Goal: Information Seeking & Learning: Learn about a topic

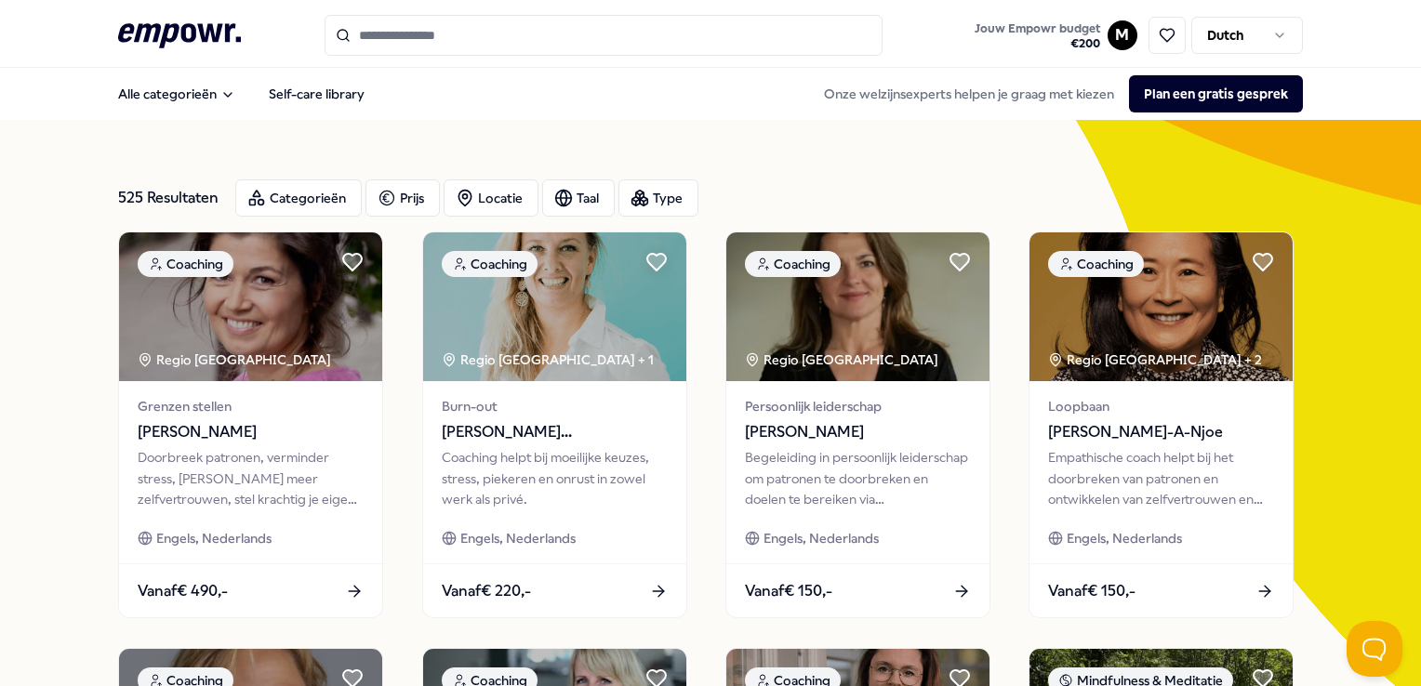
scroll to position [26, 0]
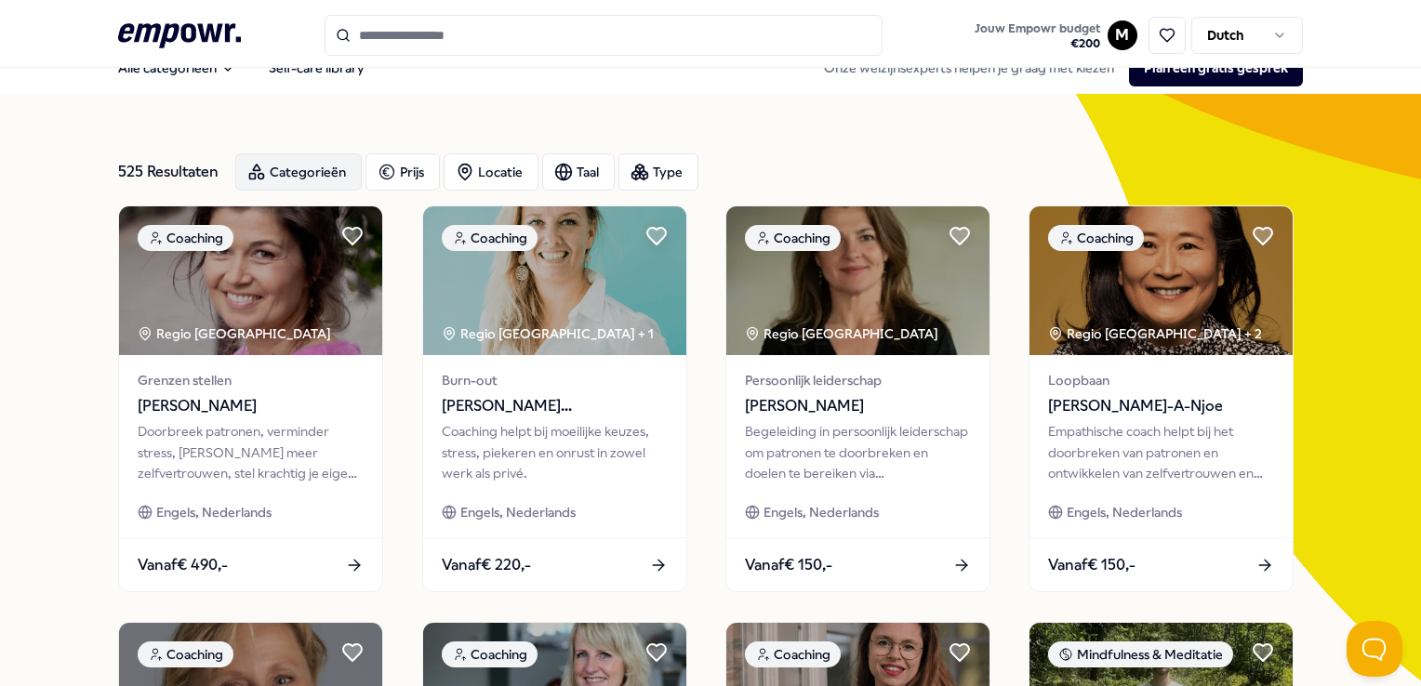
click at [287, 166] on div "Categorieën" at bounding box center [298, 171] width 126 height 37
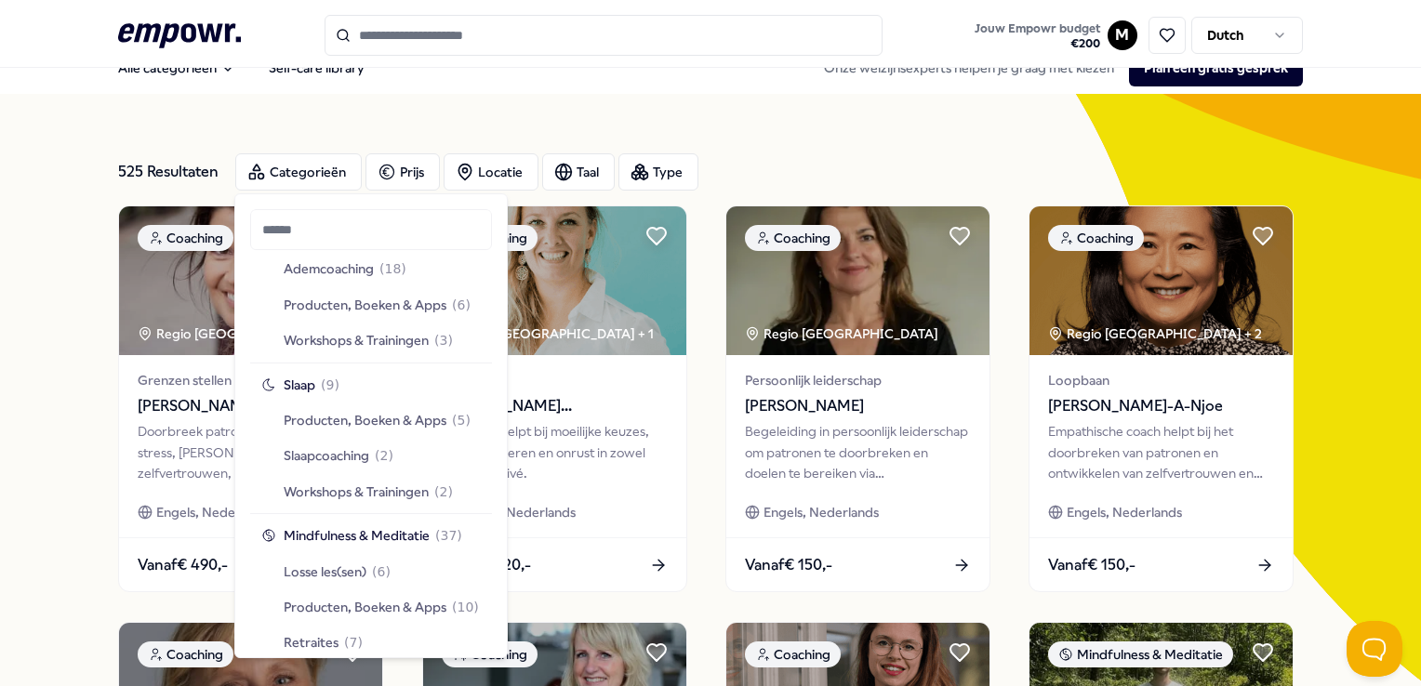
scroll to position [1395, 0]
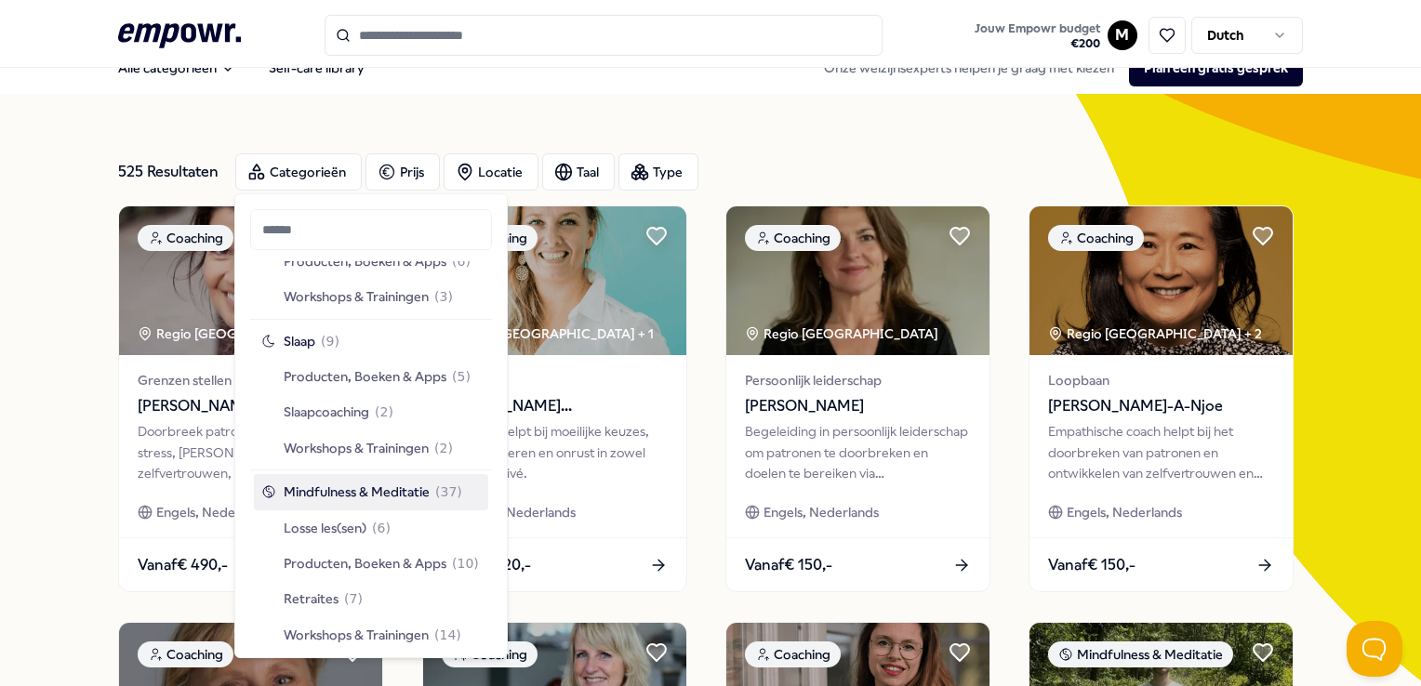
click at [335, 492] on span "Mindfulness & Meditatie" at bounding box center [357, 492] width 146 height 20
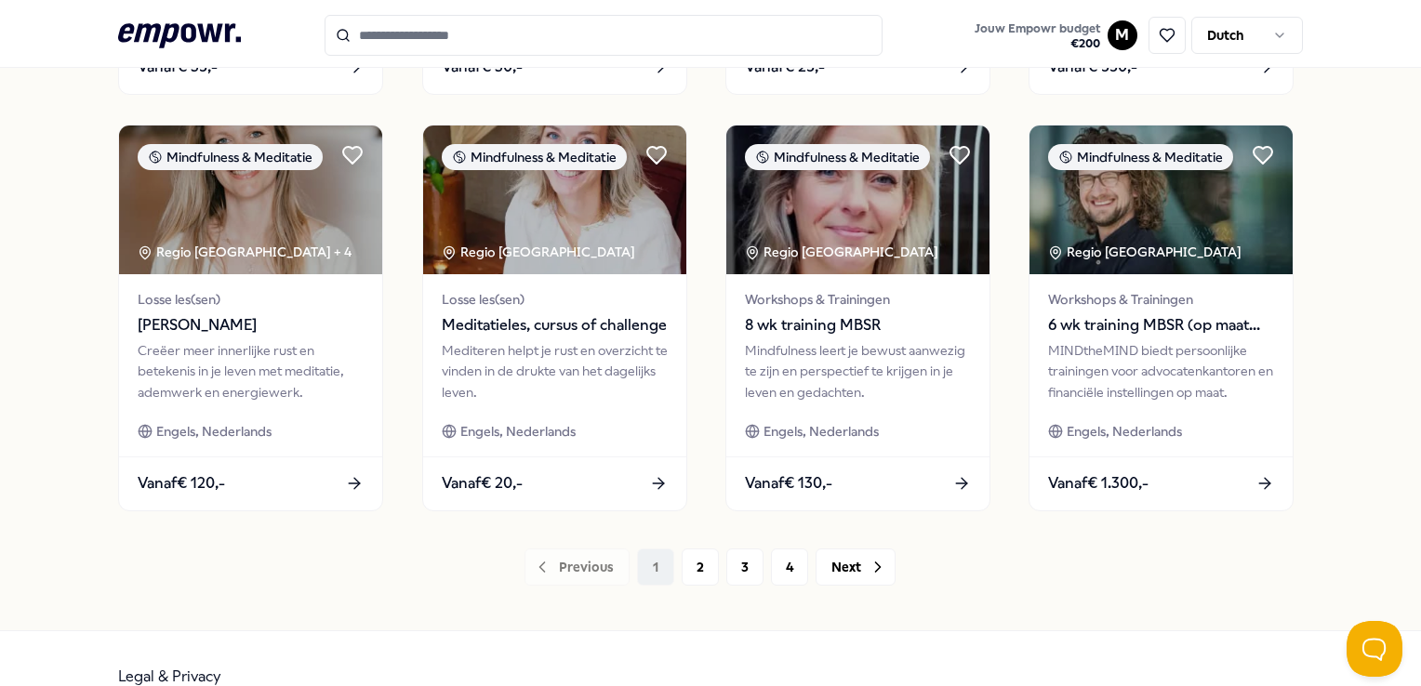
scroll to position [956, 0]
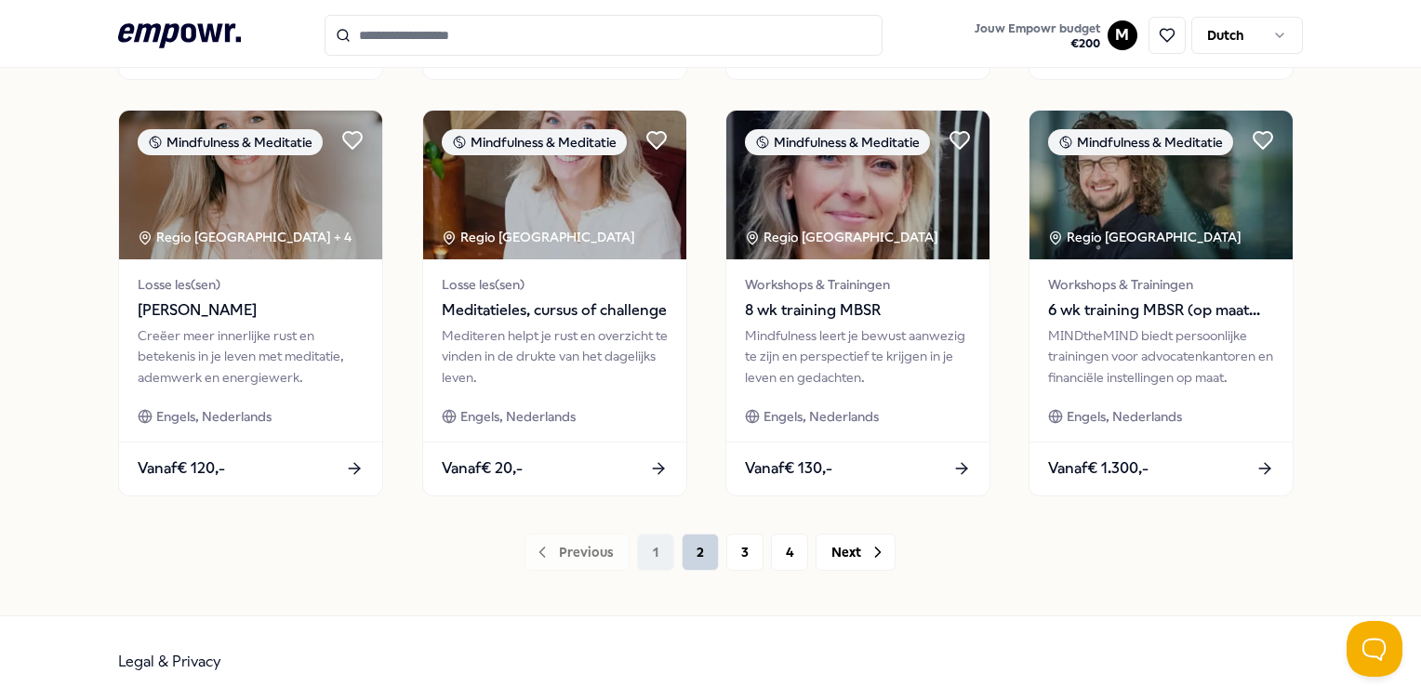
click at [689, 554] on button "2" at bounding box center [700, 552] width 37 height 37
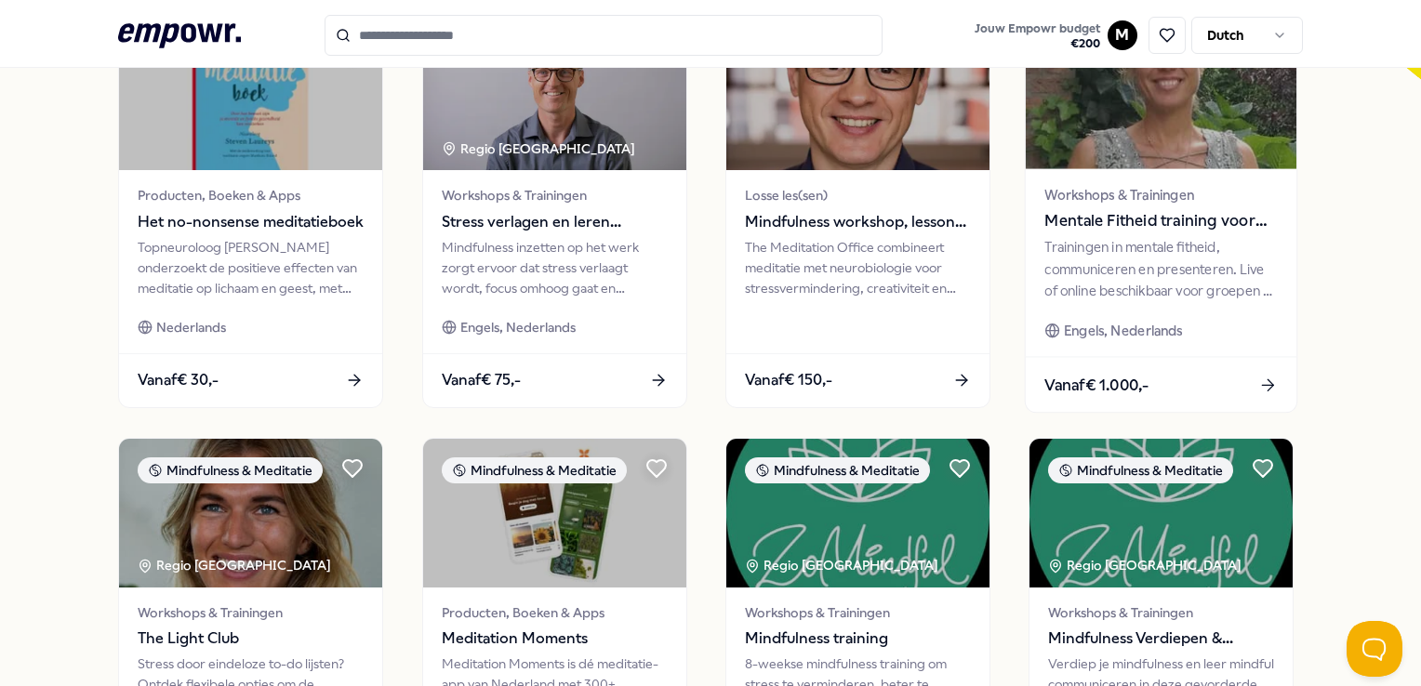
scroll to position [975, 0]
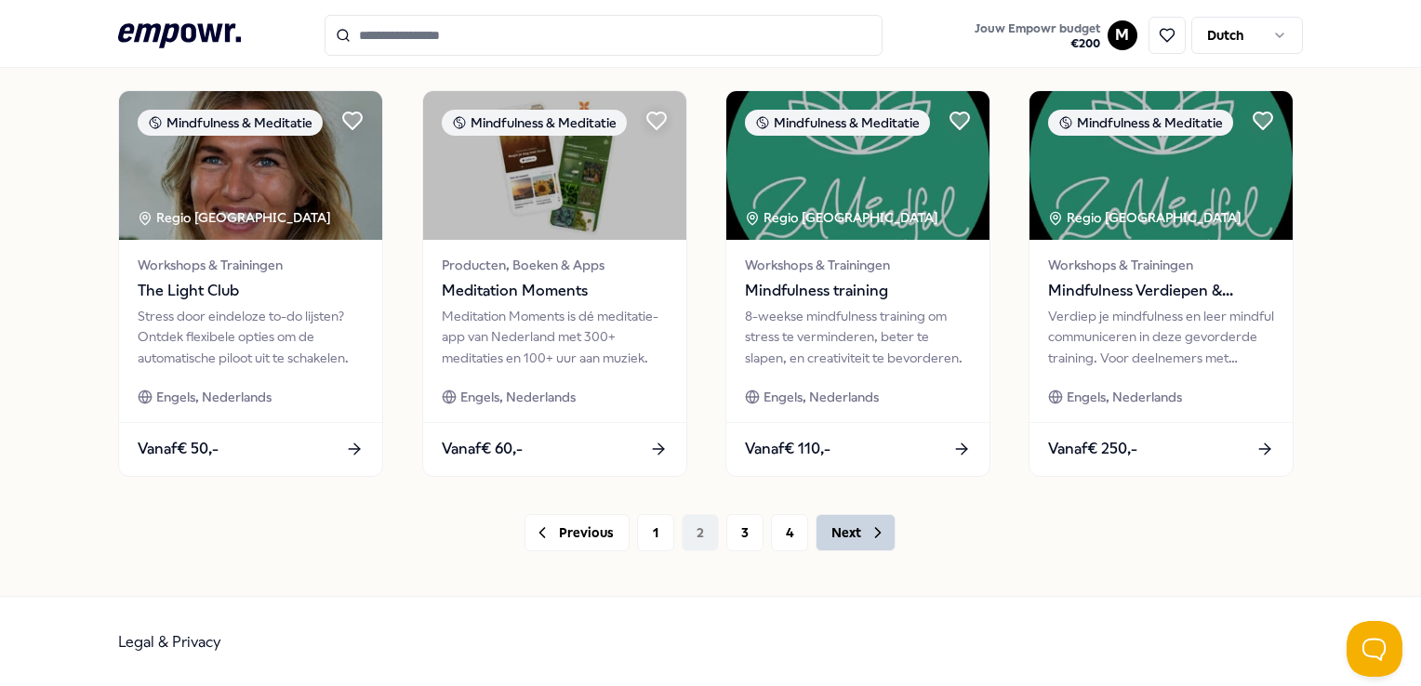
click at [853, 530] on button "Next" at bounding box center [855, 532] width 80 height 37
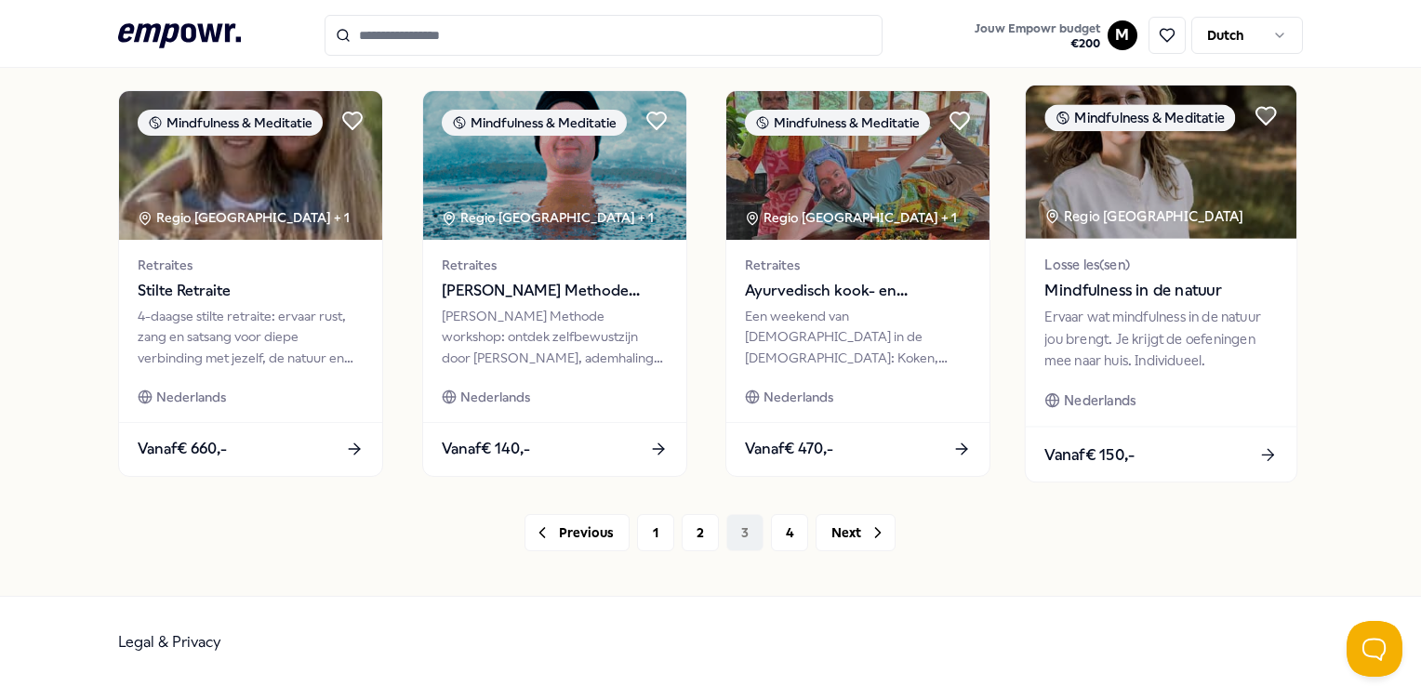
click at [1213, 325] on div "Ervaar wat mindfulness in de natuur jou brengt. Je krijgt de oefeningen mee naa…" at bounding box center [1161, 339] width 232 height 64
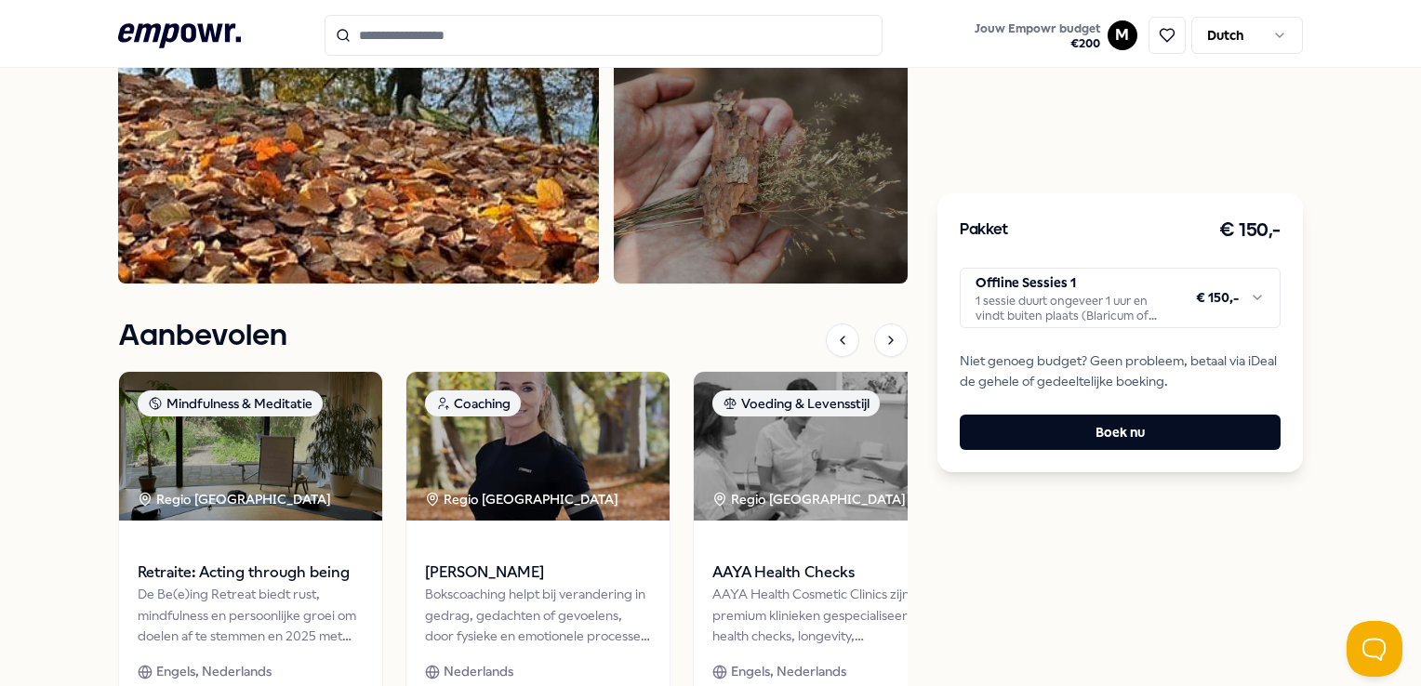
scroll to position [1049, 0]
